Goal: Check status

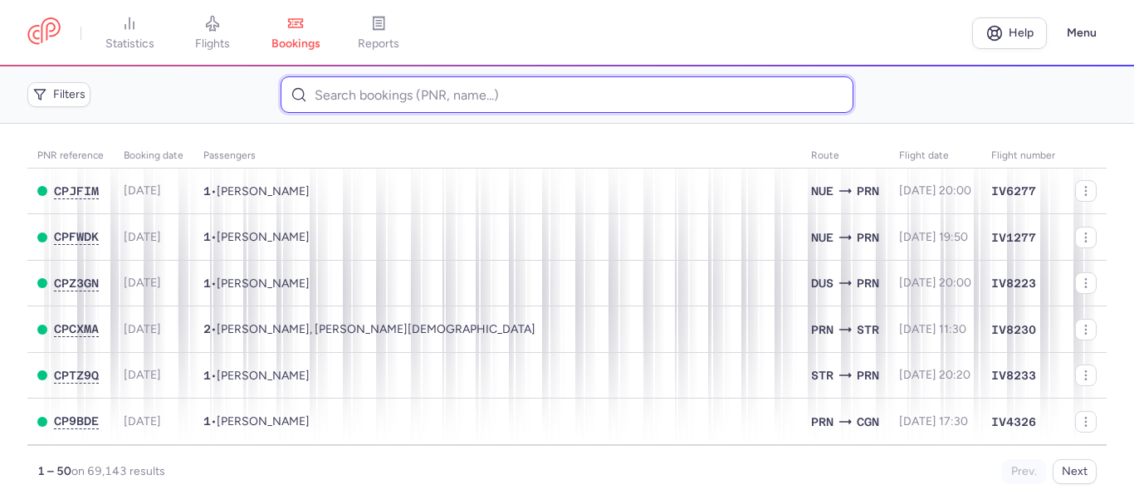
click at [342, 102] on input at bounding box center [567, 94] width 572 height 37
paste input "[PERSON_NAME]"
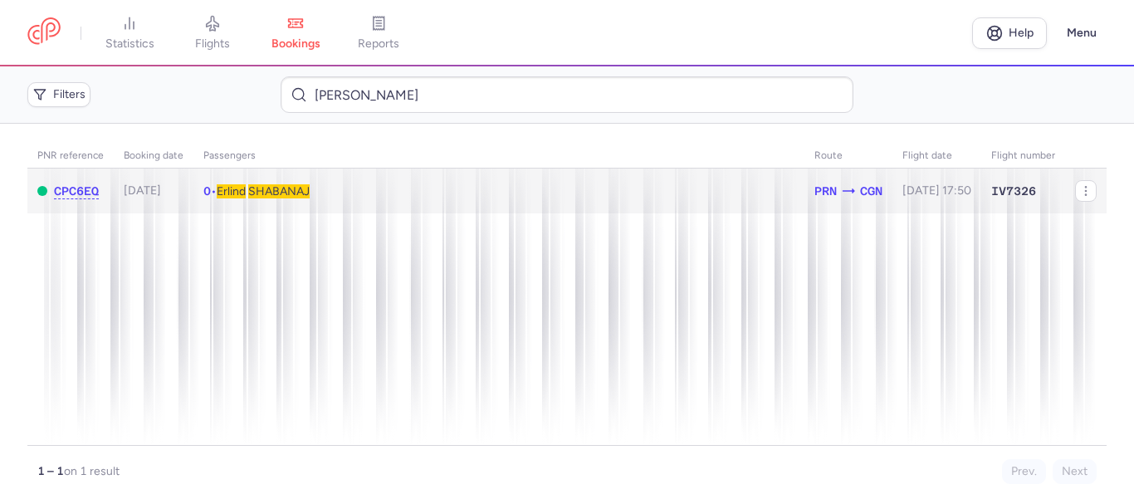
click at [892, 186] on td "0 • [PERSON_NAME]" at bounding box center [936, 191] width 89 height 46
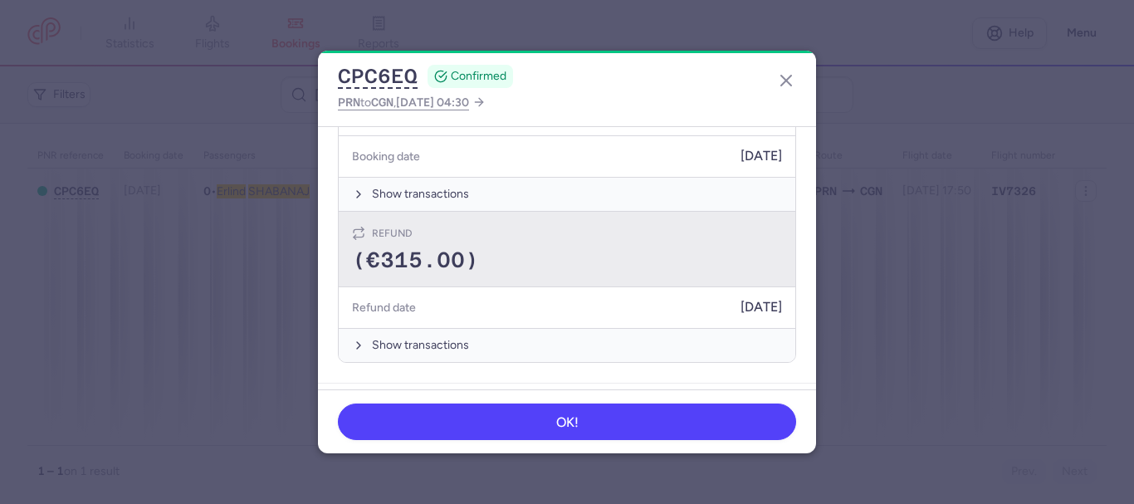
scroll to position [581, 0]
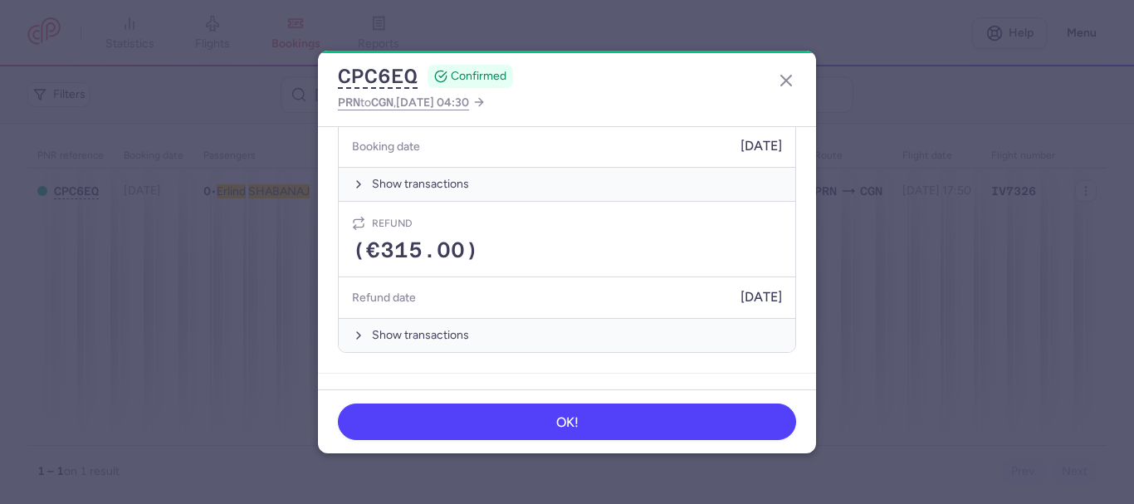
drag, startPoint x: 373, startPoint y: 216, endPoint x: 768, endPoint y: 301, distance: 403.4
click at [768, 301] on article "Refund (€315.00) Refund date [DATE] Show transactions" at bounding box center [567, 277] width 456 height 150
copy article "Refund (€315.00) Refund date [DATE]"
click at [787, 84] on icon "button" at bounding box center [786, 81] width 20 height 20
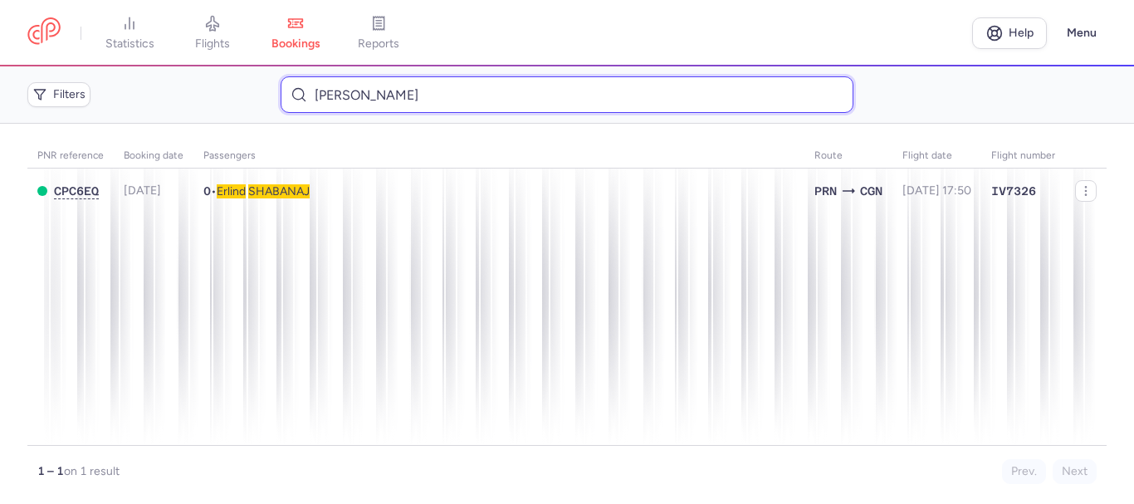
click at [417, 96] on input "[PERSON_NAME]" at bounding box center [567, 94] width 572 height 37
paste input "[PERSON_NAME] [PERSON_NAME]"
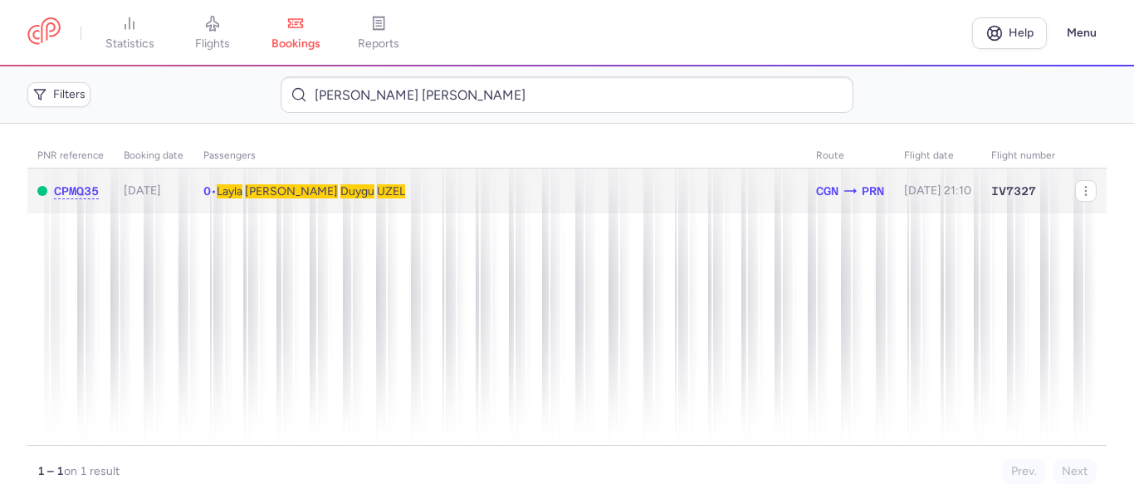
click at [894, 180] on td "0 • [PERSON_NAME]" at bounding box center [937, 191] width 87 height 46
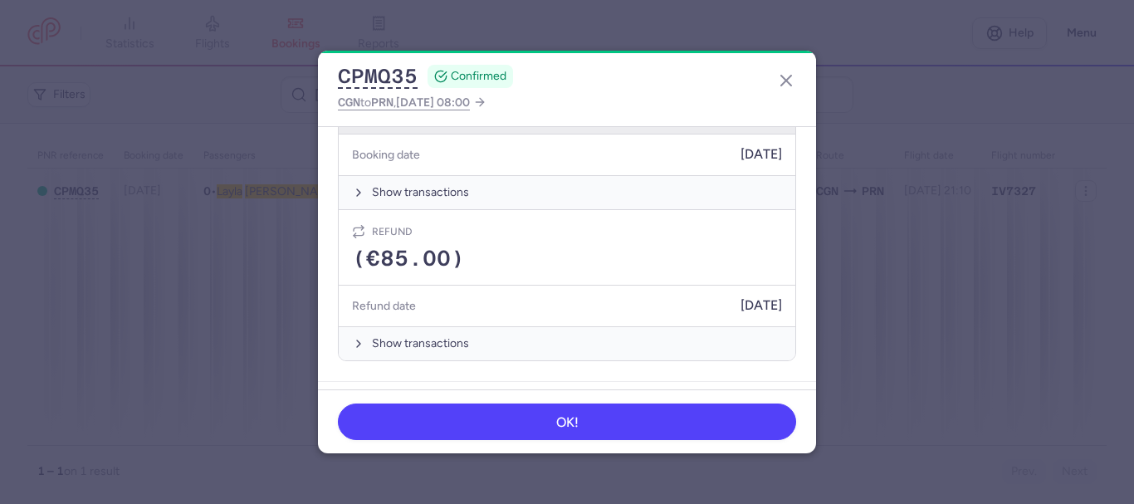
scroll to position [581, 0]
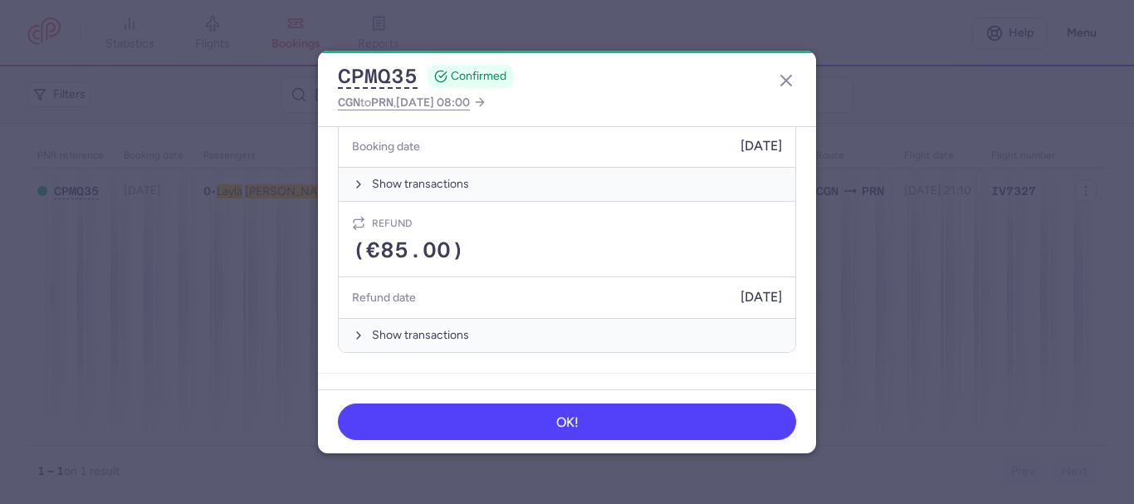
drag, startPoint x: 373, startPoint y: 226, endPoint x: 769, endPoint y: 299, distance: 403.4
click at [769, 299] on article "Refund (€85.00) Refund date [DATE] Show transactions" at bounding box center [567, 277] width 456 height 150
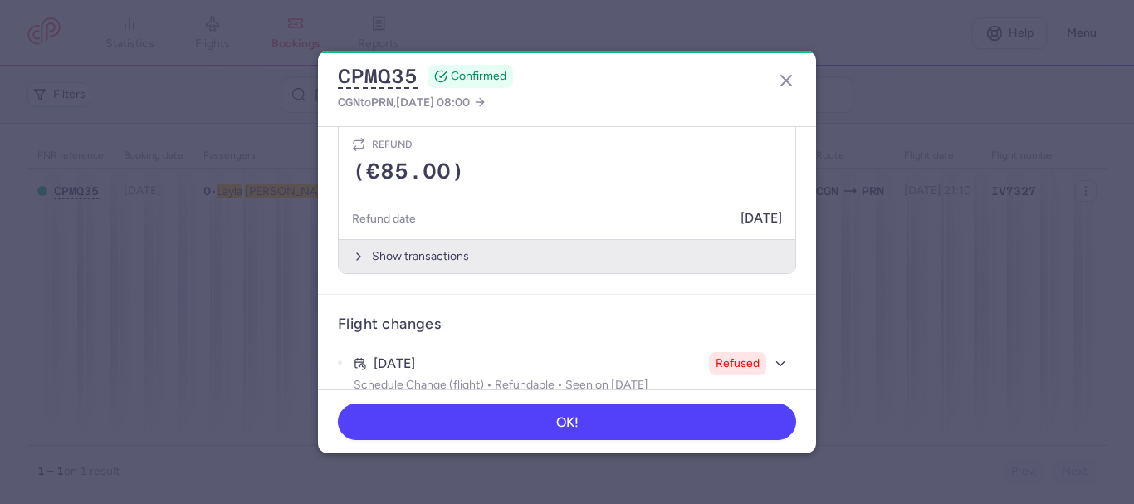
scroll to position [664, 0]
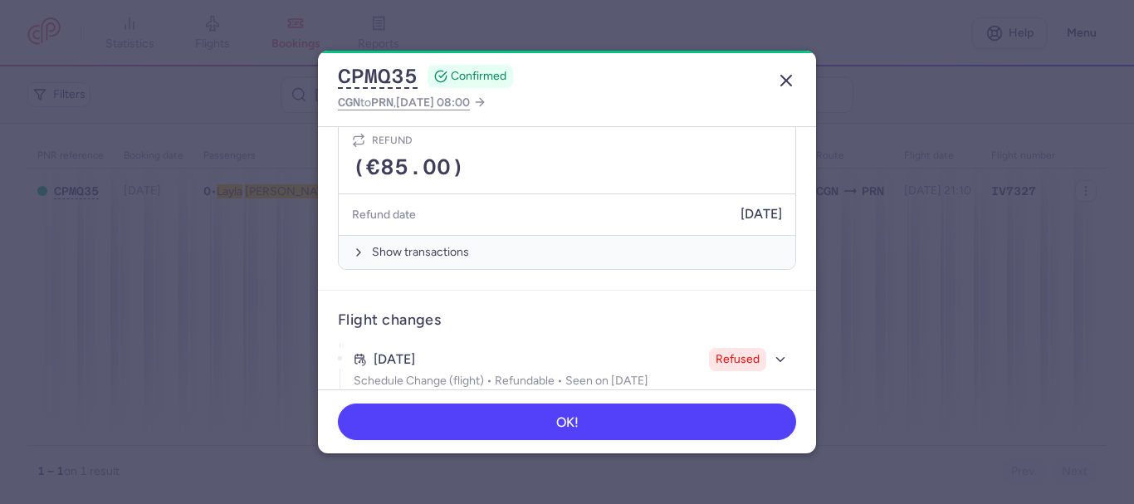
click at [787, 72] on icon "button" at bounding box center [786, 81] width 20 height 20
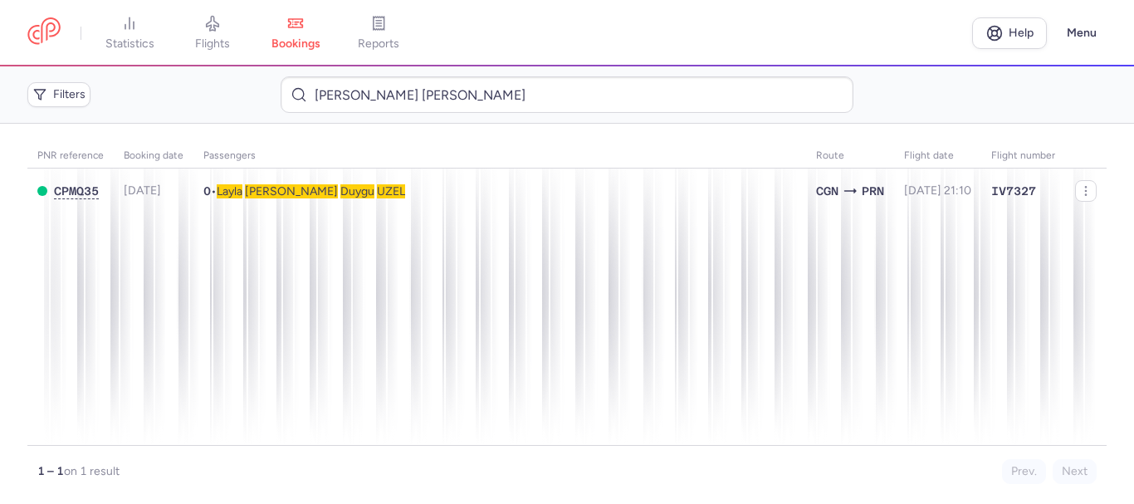
drag, startPoint x: 425, startPoint y: 136, endPoint x: 419, endPoint y: 115, distance: 21.5
click at [425, 135] on main "PNR reference Booking date Passengers Route flight date Flight number CPMQ35 [D…" at bounding box center [567, 314] width 1134 height 380
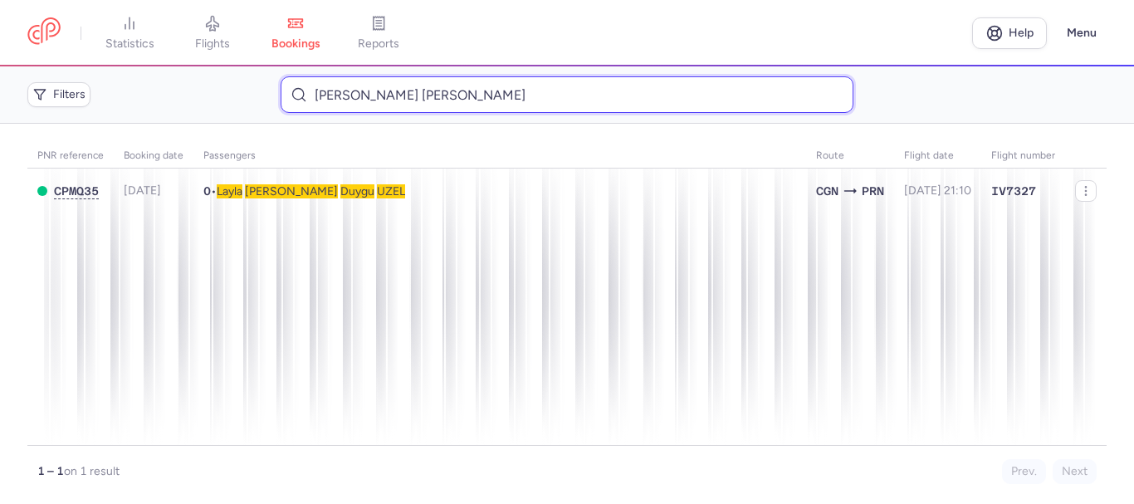
click at [418, 111] on input "[PERSON_NAME] [PERSON_NAME]" at bounding box center [567, 94] width 572 height 37
paste input "[PERSON_NAME]"
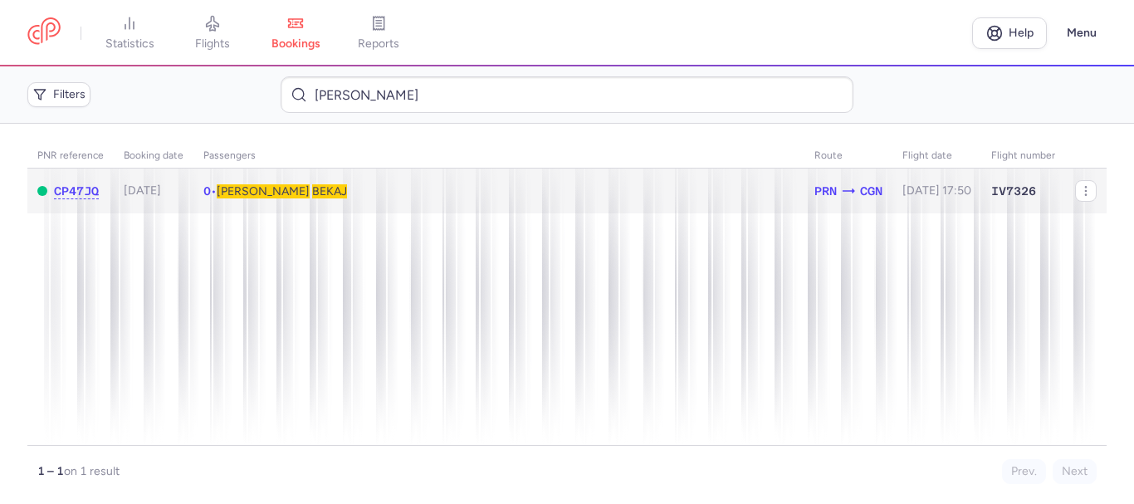
click at [892, 194] on td "0 • [PERSON_NAME]" at bounding box center [936, 191] width 89 height 46
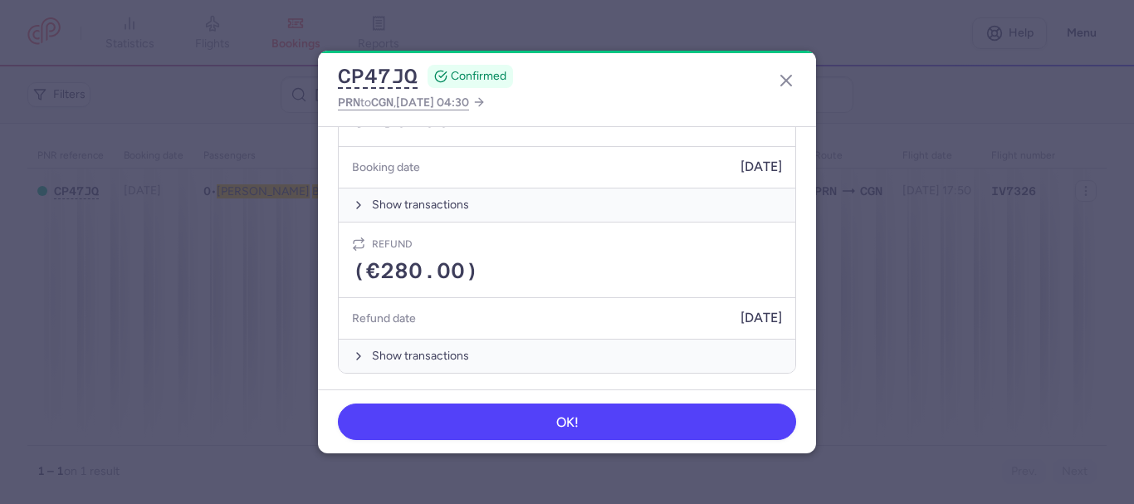
scroll to position [581, 0]
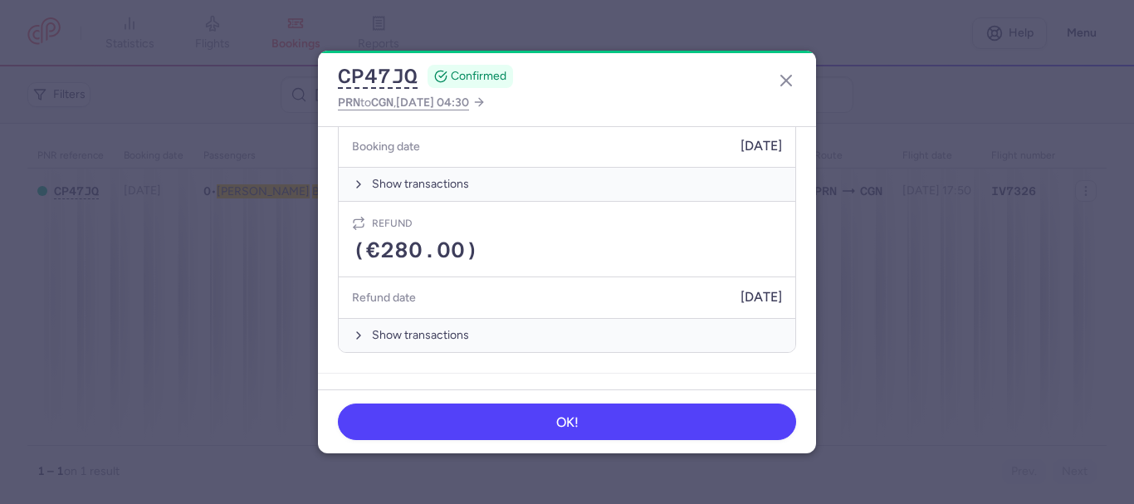
drag, startPoint x: 377, startPoint y: 227, endPoint x: 771, endPoint y: 299, distance: 400.8
click at [771, 299] on article "Refund (€280.00) Refund date [DATE] Show transactions" at bounding box center [567, 277] width 456 height 150
copy article "Refund (€280.00) Refund date [DATE]"
click at [789, 75] on icon "button" at bounding box center [786, 81] width 20 height 20
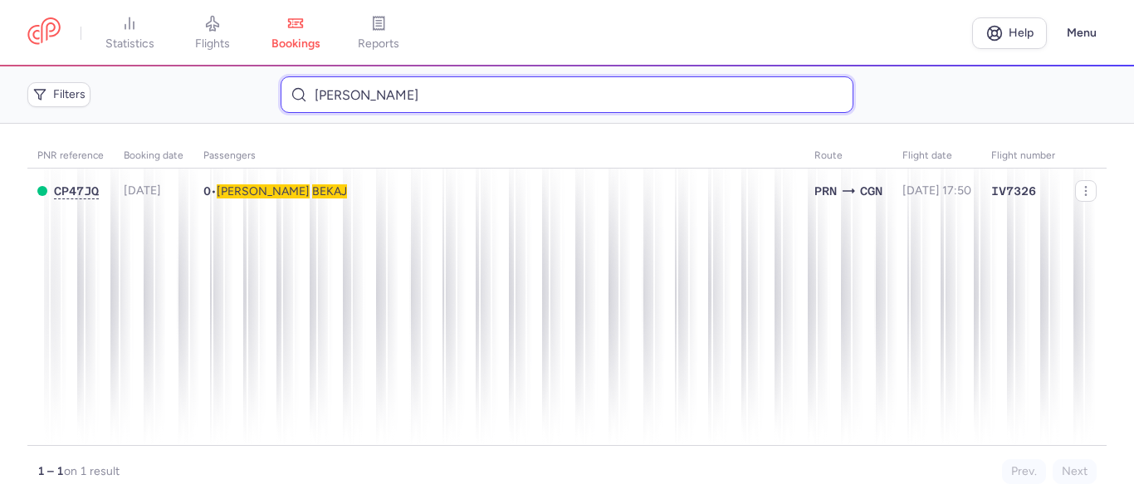
click at [371, 87] on input "[PERSON_NAME]" at bounding box center [567, 94] width 572 height 37
paste input "kasumi agron"
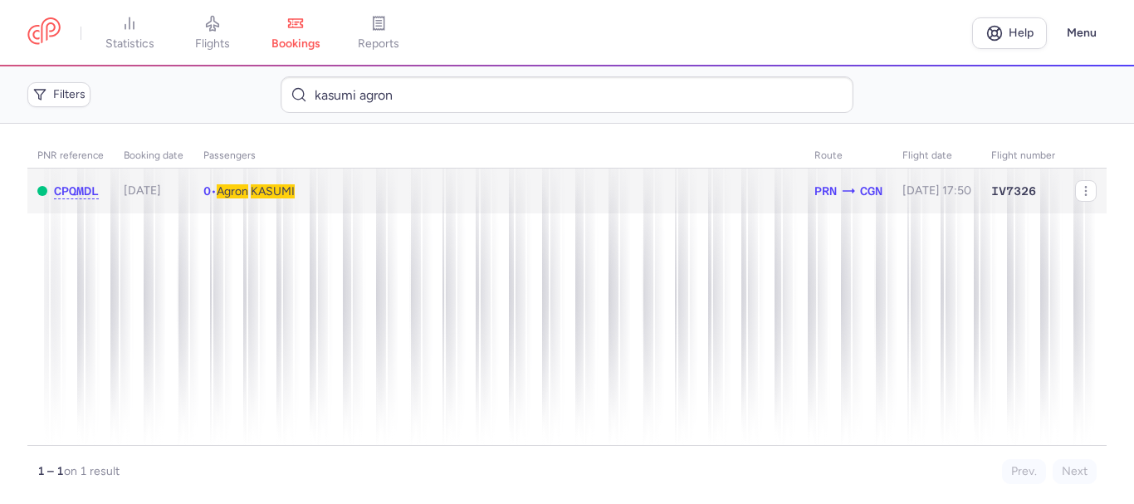
click at [892, 209] on td "0 • Agron KASUMI" at bounding box center [936, 191] width 89 height 46
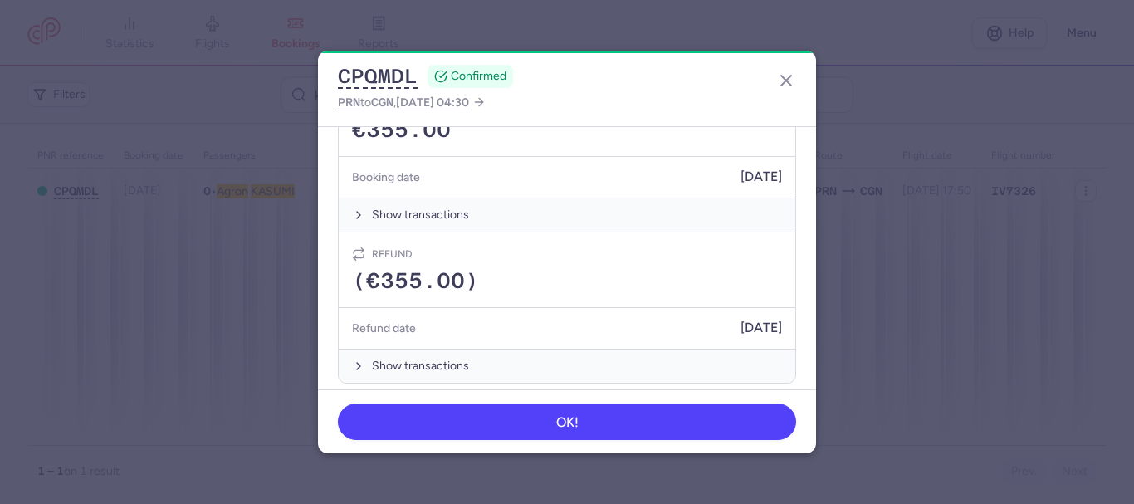
scroll to position [569, 0]
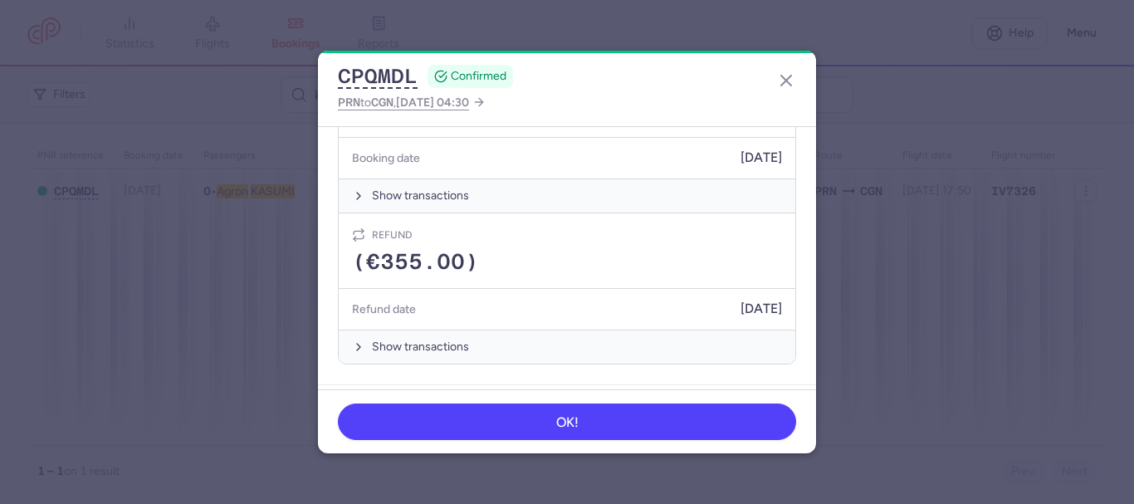
drag, startPoint x: 372, startPoint y: 308, endPoint x: 773, endPoint y: 311, distance: 400.8
click at [773, 311] on section "General information CP reference CPQMDL Reservation Check reservation Passenger…" at bounding box center [567, 258] width 498 height 263
copy article "Refund (€355.00) Refund date [DATE]"
click at [787, 83] on dialog "CPQMDL CONFIRMED PRN to CGN , [DATE] 04:30 General information CP reference CPQ…" at bounding box center [567, 252] width 1081 height 403
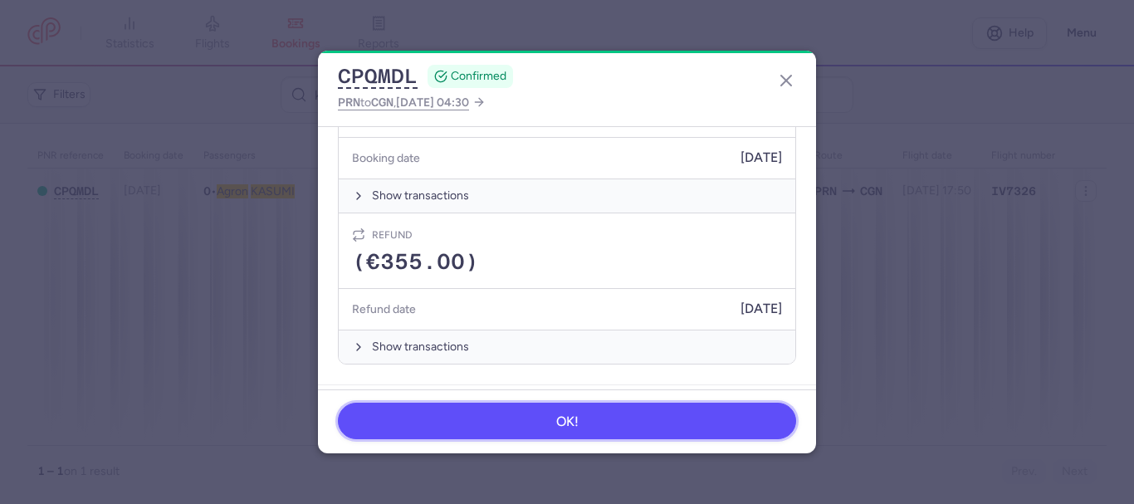
click at [600, 427] on button "OK!" at bounding box center [567, 420] width 458 height 37
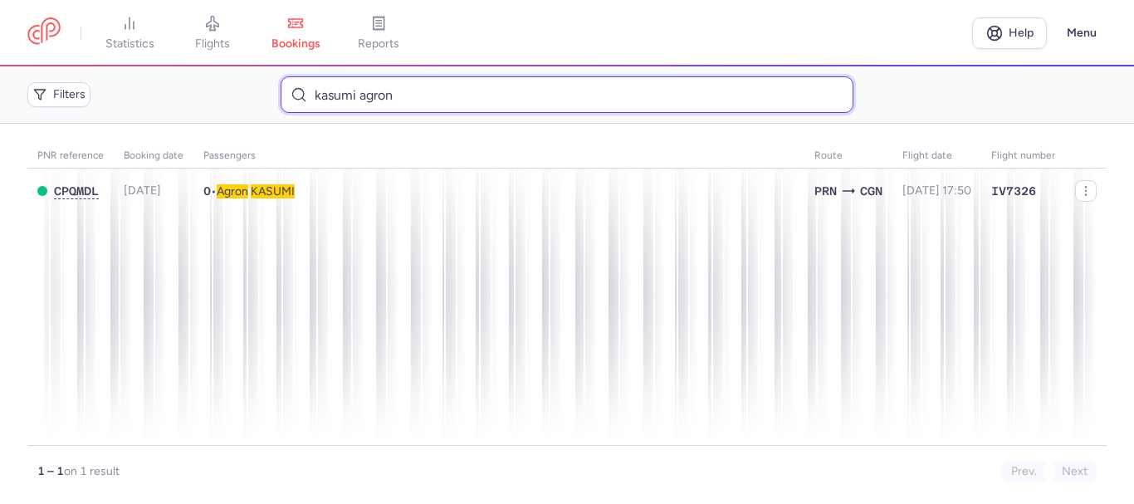
click at [435, 82] on input "kasumi agron" at bounding box center [567, 94] width 572 height 37
click at [434, 82] on input "kasumi agron" at bounding box center [567, 94] width 572 height 37
paste input "[PERSON_NAME]"
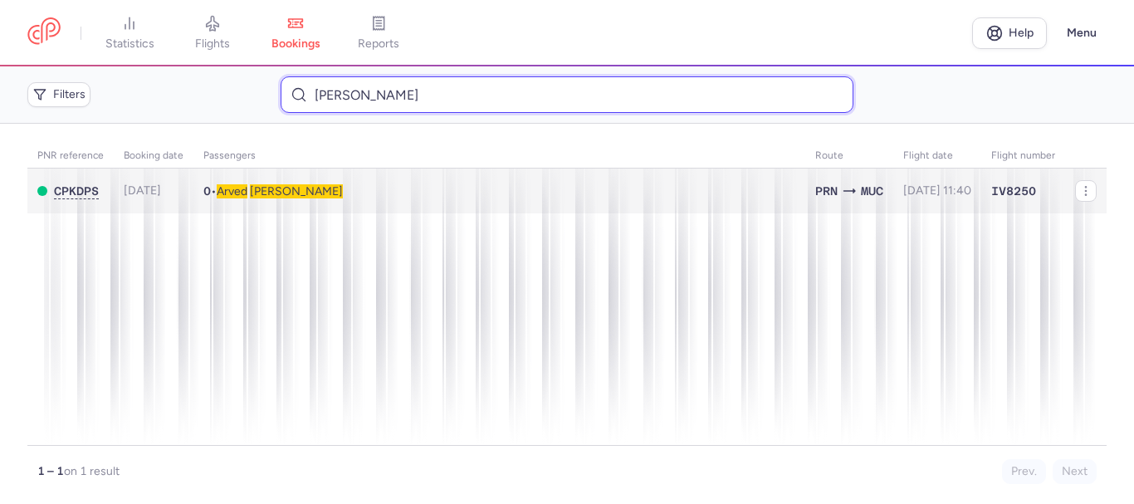
type input "[PERSON_NAME]"
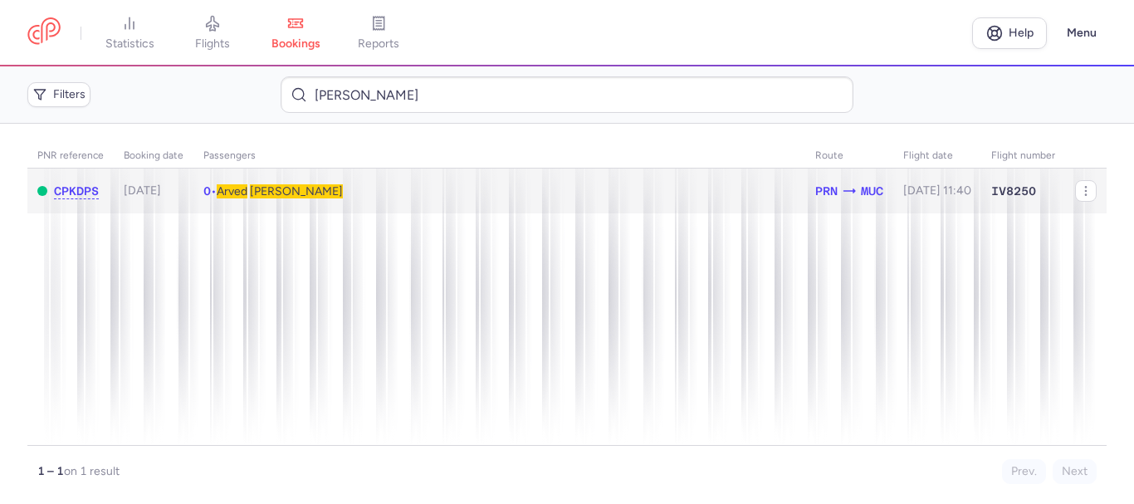
click at [893, 183] on td "0 • [PERSON_NAME]" at bounding box center [937, 191] width 88 height 46
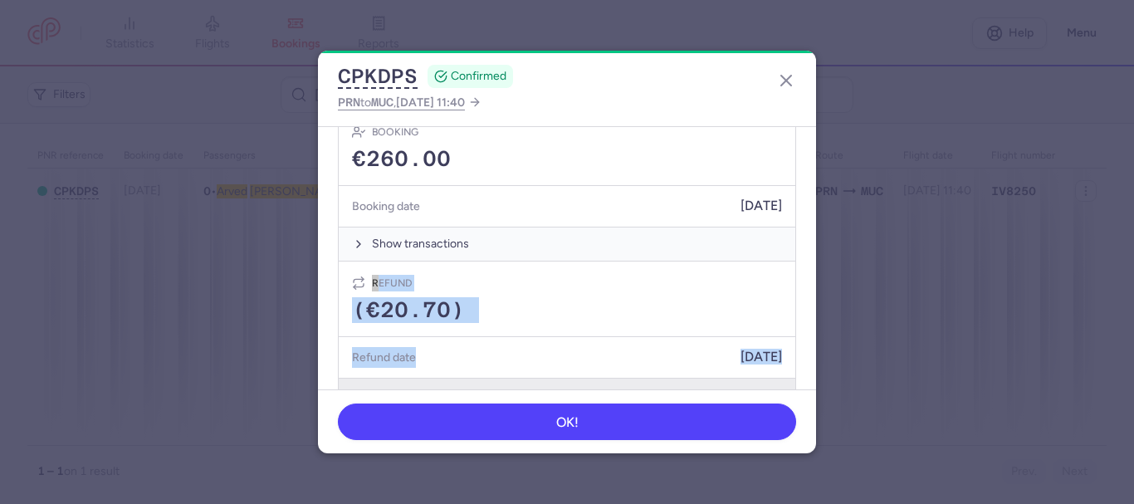
scroll to position [535, 0]
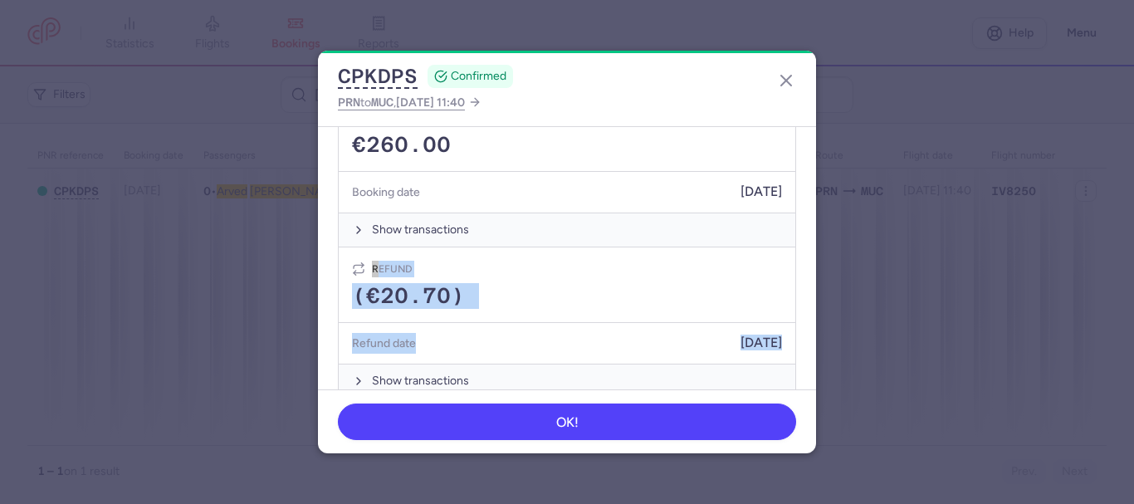
drag, startPoint x: 373, startPoint y: 303, endPoint x: 773, endPoint y: 342, distance: 402.7
click at [773, 342] on article "Refund (€20.70) Refund date [DATE] Show transactions" at bounding box center [567, 322] width 456 height 150
copy article "Refund (€20.70) Refund date [DATE]"
click at [797, 288] on article "Items Booking €260.00 Booking date [DATE] Show transactions Refund (€20.70) Ref…" at bounding box center [567, 230] width 498 height 375
